Goal: Task Accomplishment & Management: Manage account settings

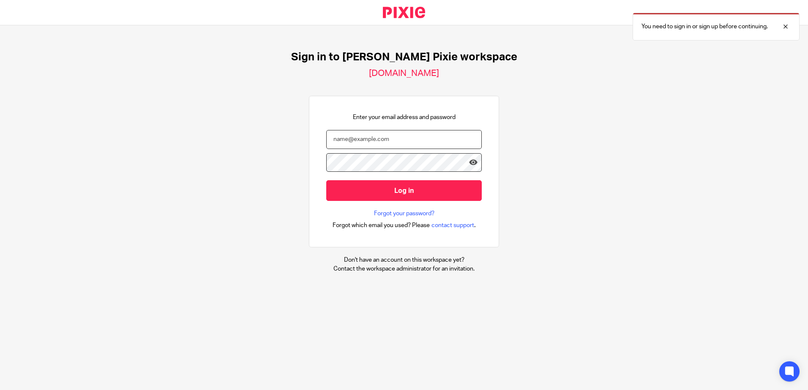
click at [426, 139] on input "email" at bounding box center [403, 139] width 155 height 19
click at [352, 139] on input "email" at bounding box center [403, 139] width 155 height 19
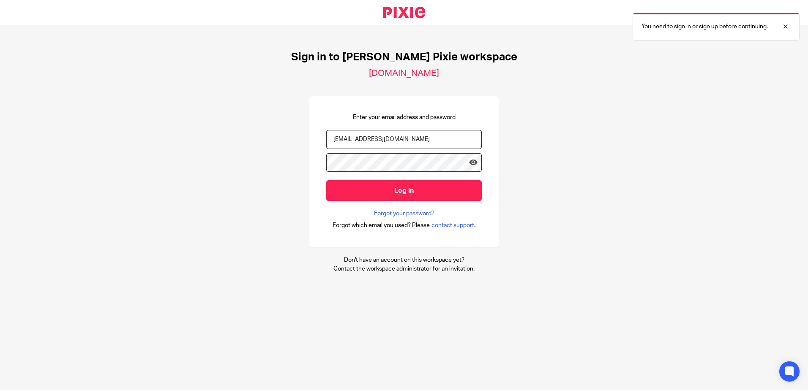
type input "[EMAIL_ADDRESS][DOMAIN_NAME]"
click at [326, 180] on input "Log in" at bounding box center [403, 190] width 155 height 21
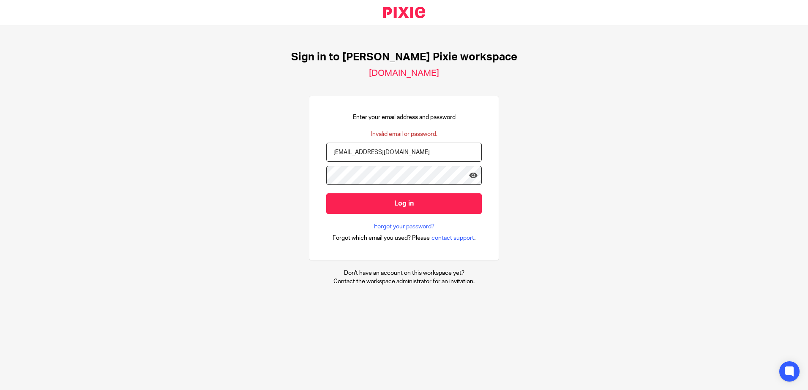
click at [393, 155] on input "[EMAIL_ADDRESS][DOMAIN_NAME]" at bounding box center [403, 152] width 155 height 19
click at [326, 194] on input "Log in" at bounding box center [403, 204] width 155 height 21
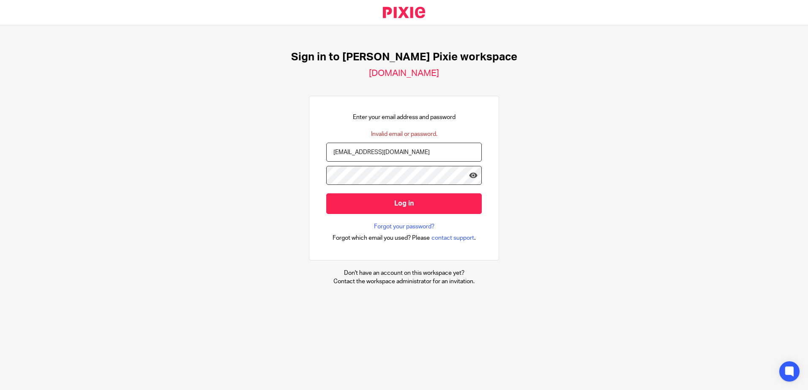
click at [326, 194] on input "Log in" at bounding box center [403, 204] width 155 height 21
drag, startPoint x: 420, startPoint y: 221, endPoint x: 416, endPoint y: 227, distance: 7.5
click at [420, 221] on form "ewood@menzies.co.uk Log in" at bounding box center [403, 183] width 155 height 80
click at [415, 227] on link "Forgot your password?" at bounding box center [404, 227] width 60 height 8
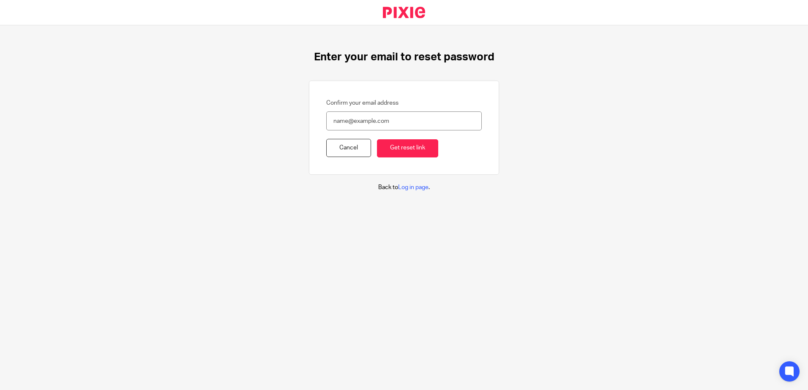
click at [314, 104] on div "Confirm your email address Cancel Get reset link" at bounding box center [404, 128] width 190 height 94
click at [344, 120] on input "Confirm your email address" at bounding box center [403, 121] width 155 height 19
type input "[EMAIL_ADDRESS][DOMAIN_NAME]"
click at [394, 148] on input "Get reset link" at bounding box center [407, 148] width 61 height 18
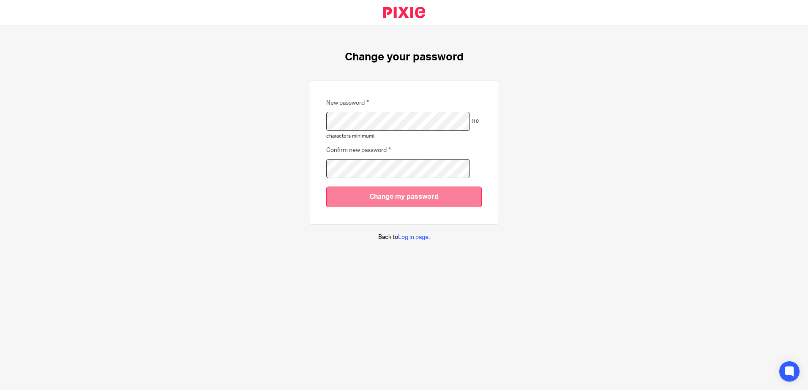
click at [344, 189] on input "Change my password" at bounding box center [403, 197] width 155 height 21
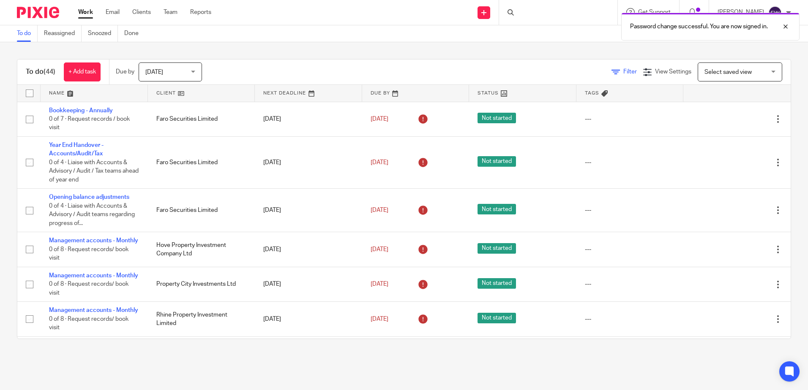
click at [611, 73] on icon at bounding box center [615, 72] width 8 height 8
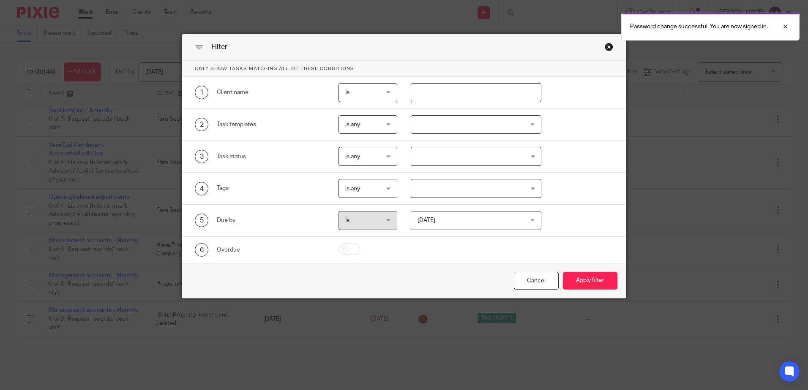
click at [515, 90] on input "text" at bounding box center [476, 92] width 131 height 19
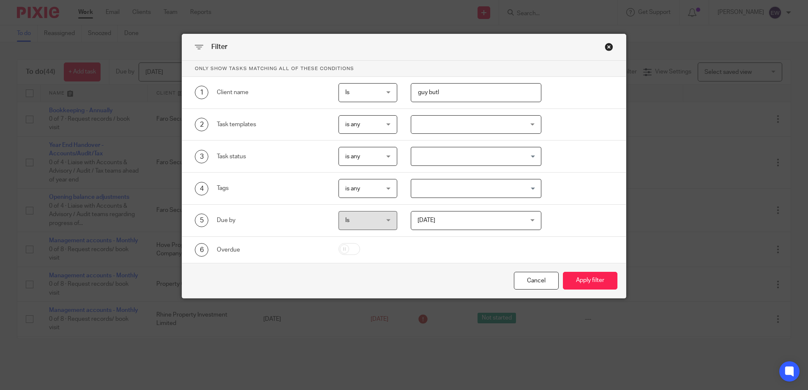
type input "[PERSON_NAME]"
click at [608, 287] on button "Apply filter" at bounding box center [590, 281] width 55 height 18
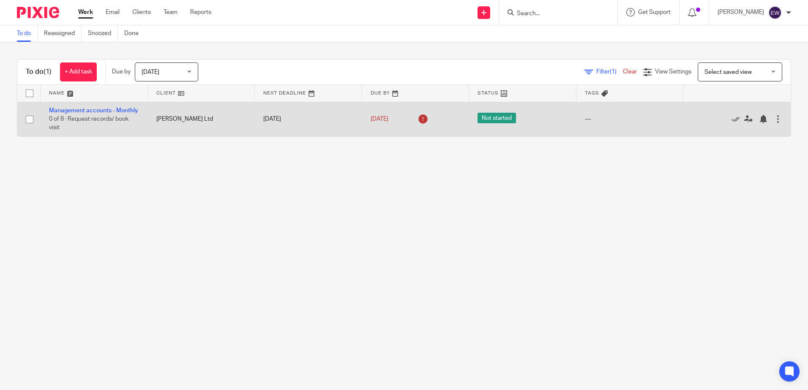
click at [170, 123] on td "[PERSON_NAME] Ltd" at bounding box center [201, 119] width 107 height 35
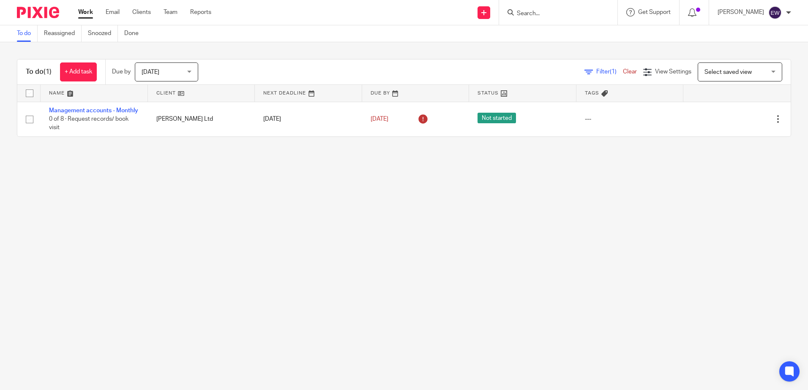
click at [181, 96] on link at bounding box center [201, 93] width 107 height 17
click at [185, 97] on link at bounding box center [201, 93] width 107 height 17
type input "guy but"
click at [559, 29] on link at bounding box center [566, 33] width 105 height 13
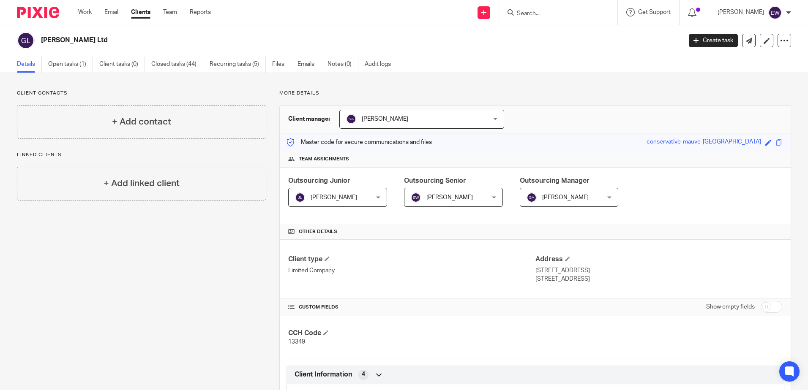
click at [150, 64] on ul "Details Open tasks (1) Client tasks (0) Closed tasks (44) Recurring tasks (5) F…" at bounding box center [210, 64] width 387 height 16
click at [229, 65] on link "Recurring tasks (5)" at bounding box center [238, 64] width 56 height 16
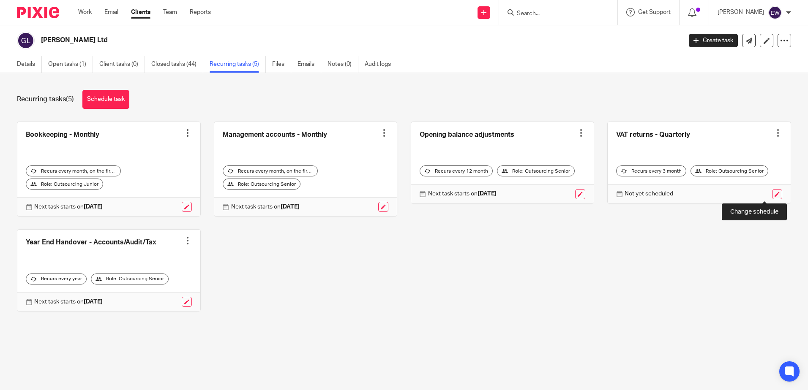
click at [772, 193] on link at bounding box center [777, 194] width 10 height 10
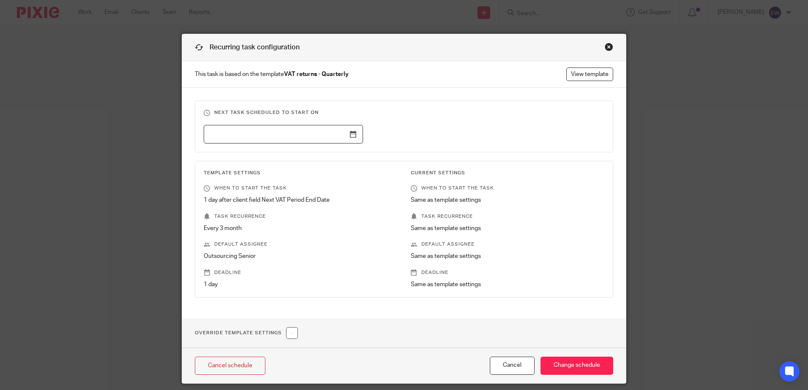
click at [341, 132] on input "text" at bounding box center [283, 134] width 159 height 19
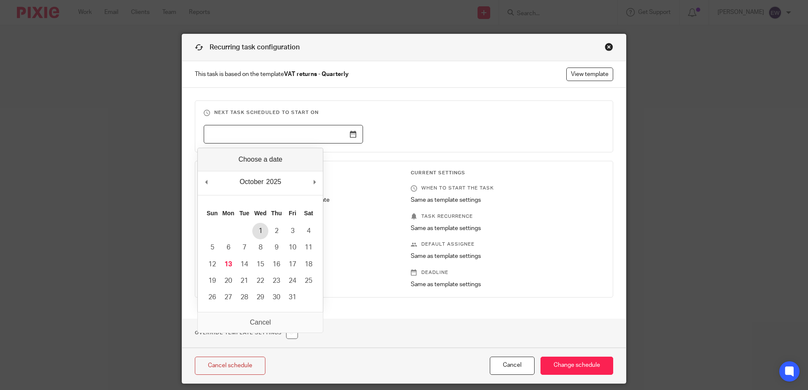
type input "2025-10-01"
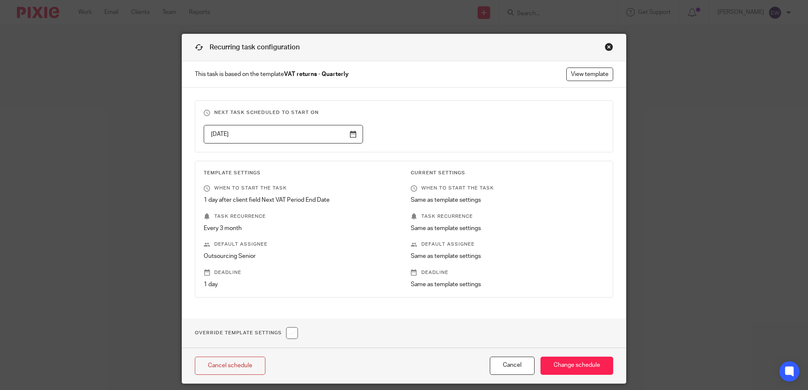
scroll to position [27, 0]
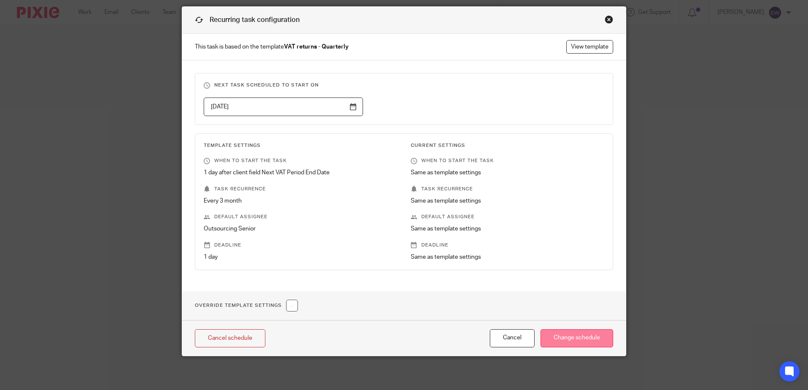
click at [569, 331] on input "Change schedule" at bounding box center [576, 339] width 73 height 18
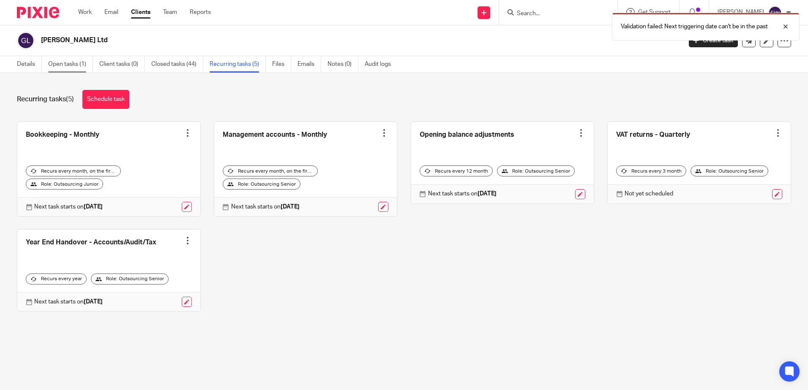
click at [75, 62] on link "Open tasks (1)" at bounding box center [70, 64] width 45 height 16
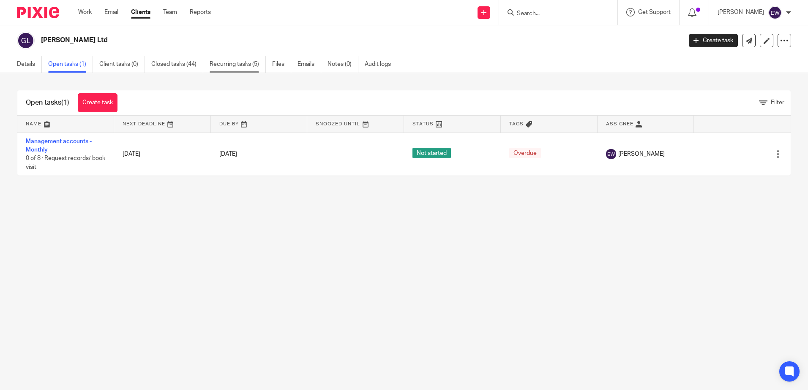
click at [220, 65] on link "Recurring tasks (5)" at bounding box center [238, 64] width 56 height 16
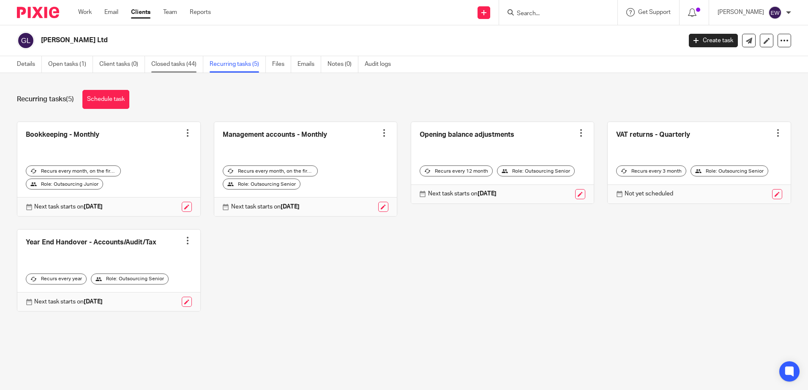
click at [165, 68] on link "Closed tasks (44)" at bounding box center [177, 64] width 52 height 16
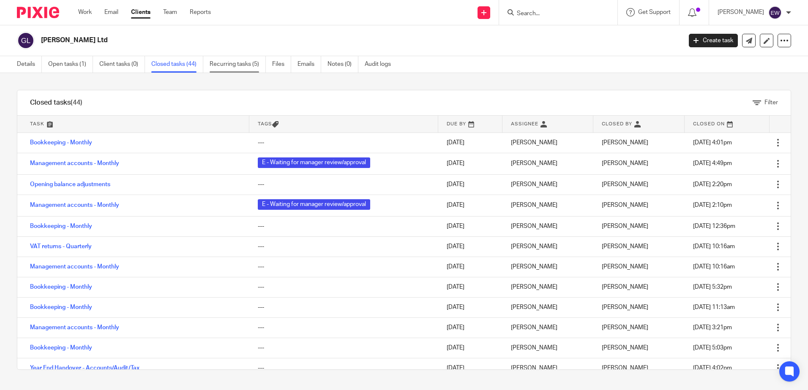
click at [244, 68] on link "Recurring tasks (5)" at bounding box center [238, 64] width 56 height 16
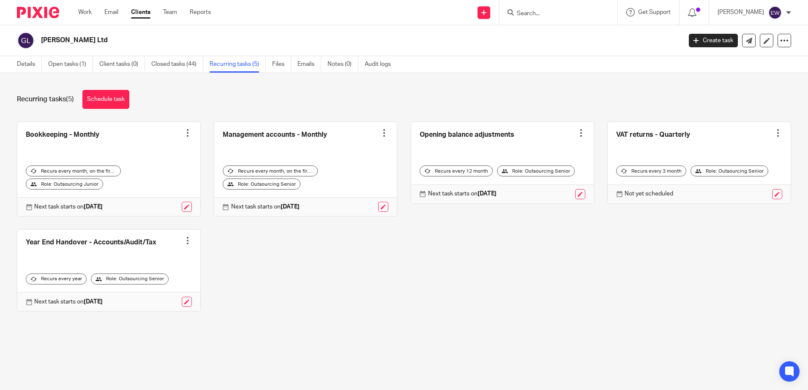
click at [727, 169] on div "Role: Outsourcing Senior" at bounding box center [729, 171] width 78 height 11
click at [38, 61] on link "Details" at bounding box center [29, 64] width 25 height 16
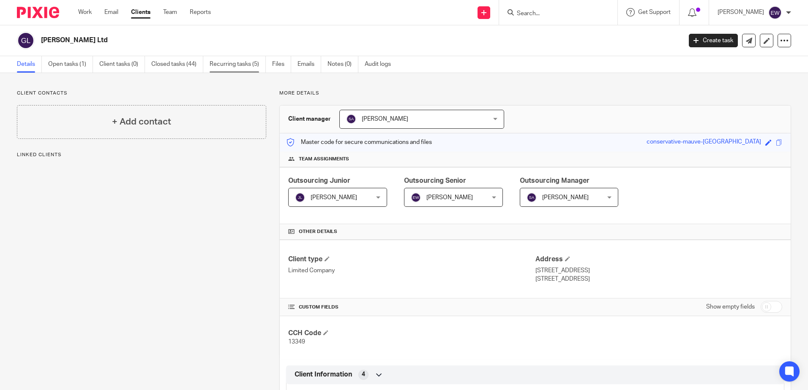
click at [245, 62] on link "Recurring tasks (5)" at bounding box center [238, 64] width 56 height 16
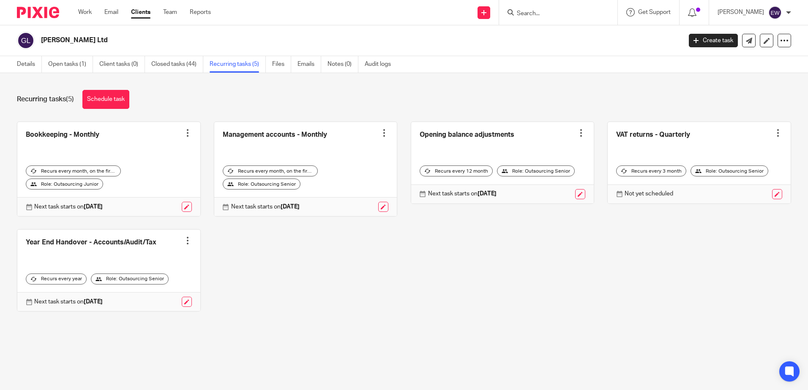
click at [737, 145] on link at bounding box center [699, 163] width 183 height 82
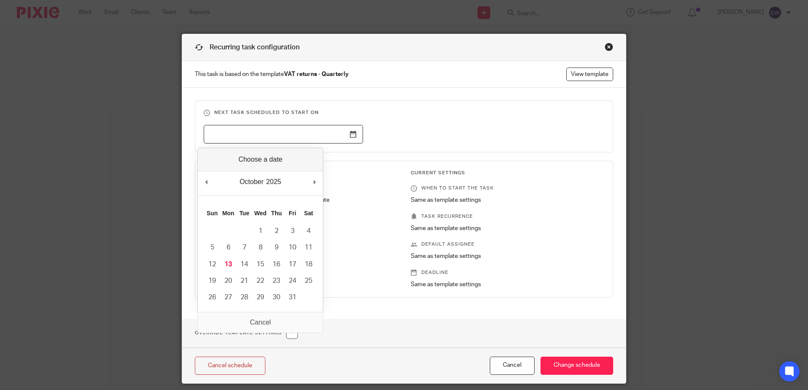
click at [351, 135] on input "Use the arrow keys to pick a date" at bounding box center [283, 134] width 159 height 19
type input "[DATE]"
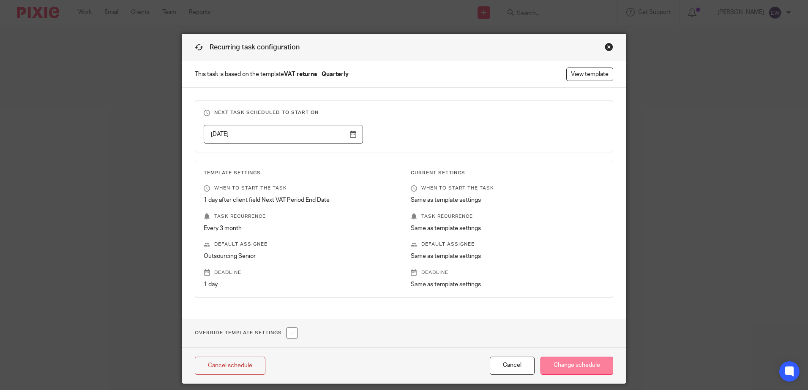
click at [576, 367] on input "Change schedule" at bounding box center [576, 366] width 73 height 18
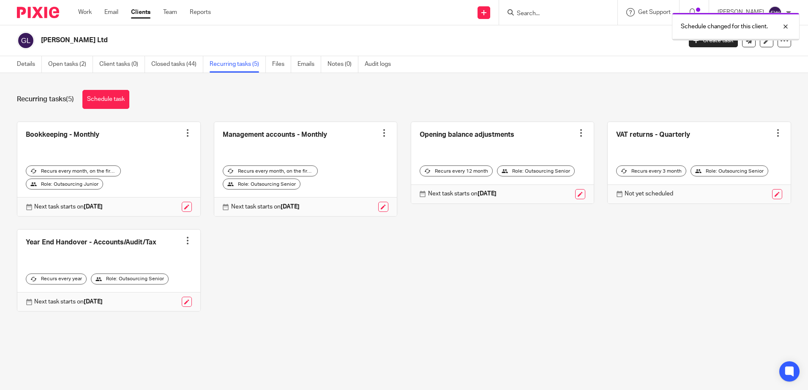
click at [51, 60] on link "Open tasks (2)" at bounding box center [70, 64] width 45 height 16
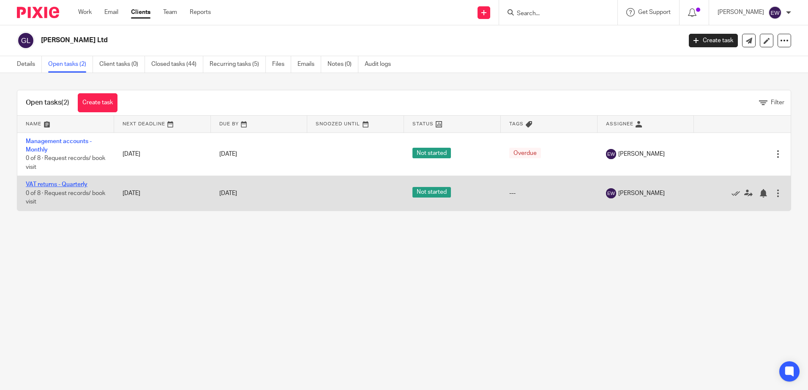
click at [84, 184] on link "VAT returns - Quarterly" at bounding box center [57, 185] width 62 height 6
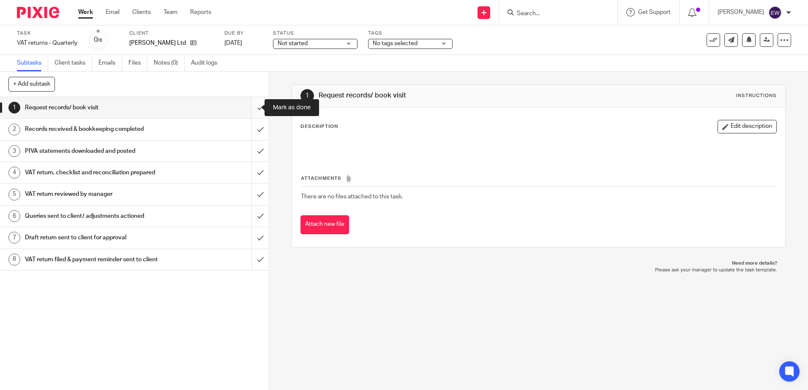
click at [246, 112] on input "submit" at bounding box center [134, 107] width 269 height 21
click at [249, 131] on input "submit" at bounding box center [134, 129] width 269 height 21
click at [245, 164] on input "submit" at bounding box center [134, 172] width 269 height 21
click at [248, 150] on input "submit" at bounding box center [134, 151] width 269 height 21
click at [197, 173] on div "VAT return, checklist and reconciliation prepared" at bounding box center [134, 172] width 218 height 13
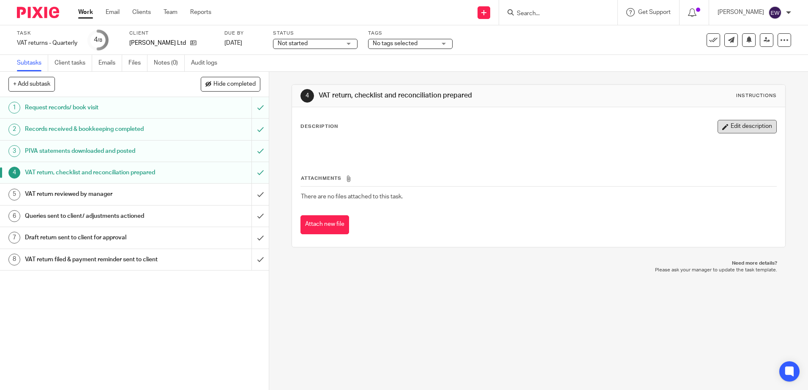
click at [748, 130] on button "Edit description" at bounding box center [746, 127] width 59 height 14
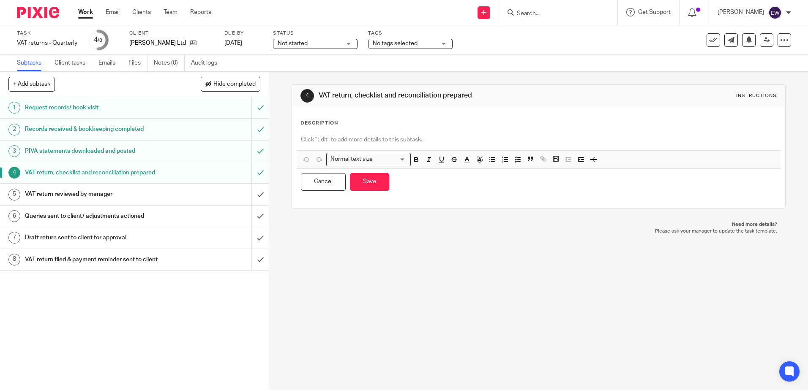
click at [364, 137] on p at bounding box center [538, 140] width 475 height 8
click at [377, 185] on button "Save" at bounding box center [369, 182] width 39 height 18
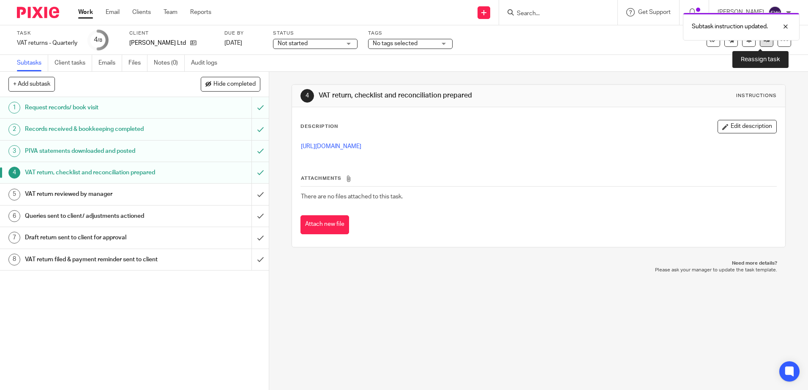
click at [761, 45] on link at bounding box center [767, 40] width 14 height 14
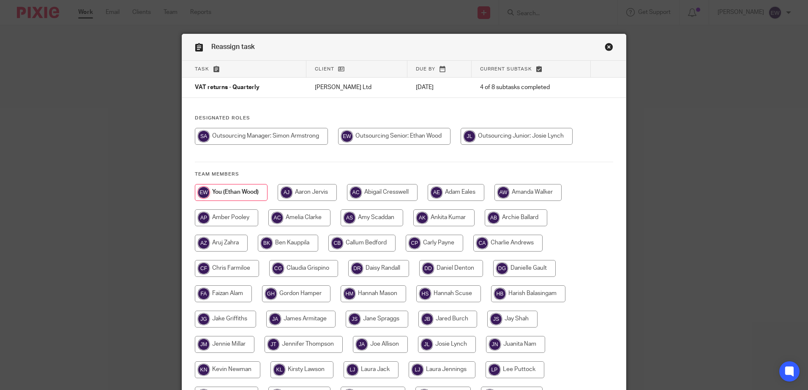
click at [466, 219] on input "radio" at bounding box center [443, 218] width 61 height 17
radio input "true"
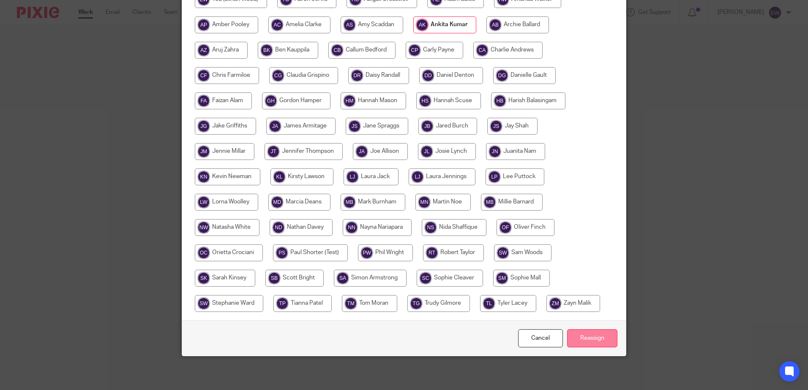
click at [584, 333] on input "Reassign" at bounding box center [592, 339] width 50 height 18
